Goal: Find specific page/section: Find specific page/section

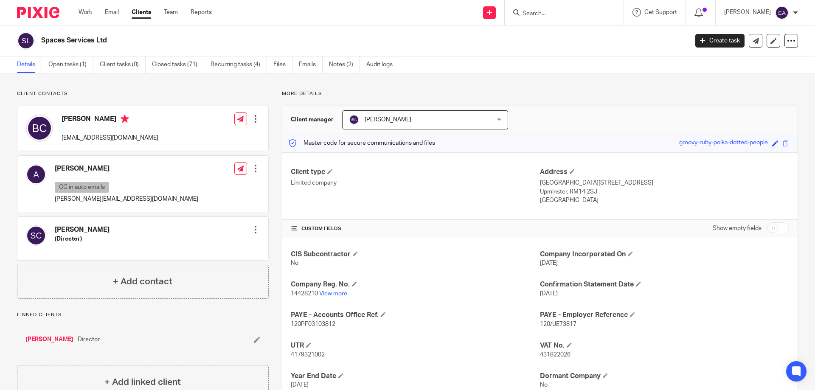
click at [557, 14] on input "Search" at bounding box center [560, 14] width 76 height 8
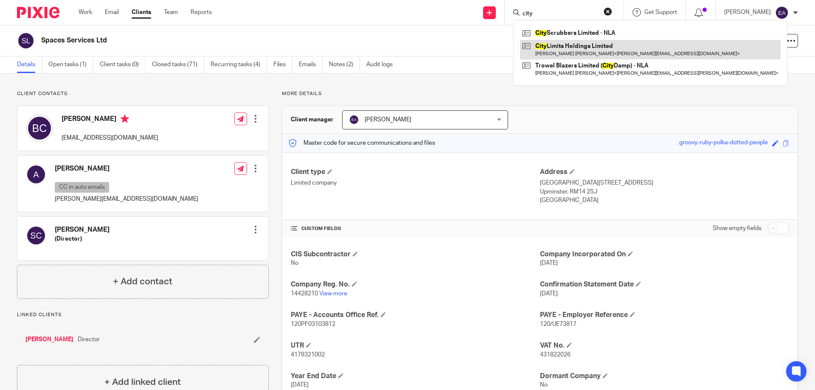
type input "city"
click at [589, 48] on link at bounding box center [650, 50] width 261 height 20
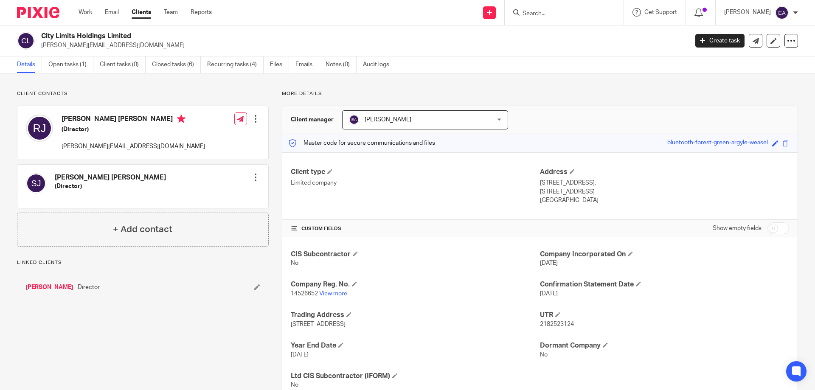
scroll to position [30, 0]
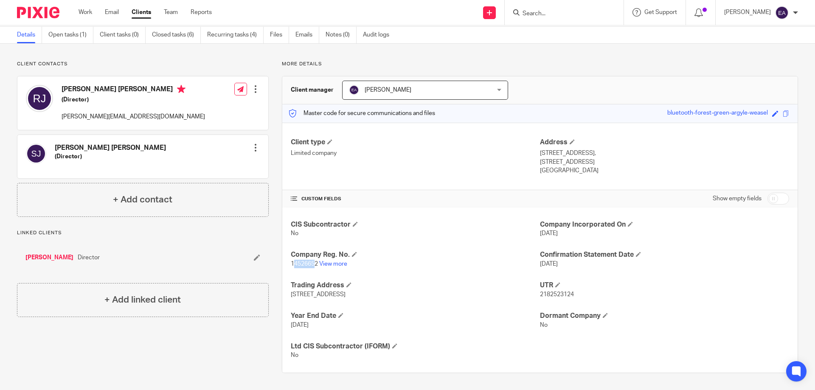
drag, startPoint x: 290, startPoint y: 264, endPoint x: 313, endPoint y: 262, distance: 22.6
click at [313, 262] on span "14526652" at bounding box center [304, 264] width 27 height 6
drag, startPoint x: 289, startPoint y: 263, endPoint x: 315, endPoint y: 264, distance: 26.3
click at [315, 264] on span "14526652" at bounding box center [304, 264] width 27 height 6
copy span "14526652"
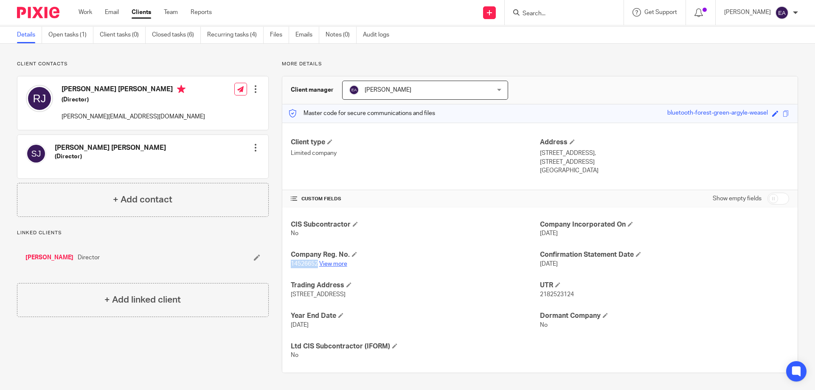
click at [339, 265] on link "View more" at bounding box center [333, 264] width 28 height 6
click at [565, 9] on form at bounding box center [567, 12] width 90 height 11
click at [564, 14] on input "Search" at bounding box center [560, 14] width 76 height 8
drag, startPoint x: 566, startPoint y: 13, endPoint x: 529, endPoint y: 11, distance: 36.5
click at [529, 11] on div "banff Banff Property Limited Michael Francis McQuade < mcquade.m@gmail.com > Em…" at bounding box center [564, 12] width 119 height 25
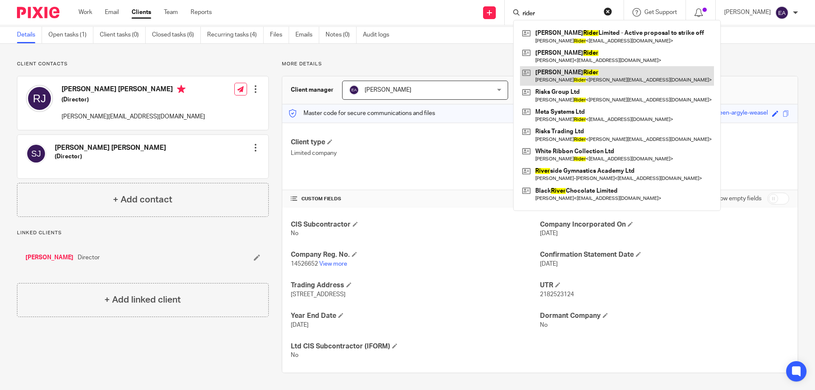
type input "rider"
click at [600, 77] on link at bounding box center [617, 76] width 194 height 20
